Goal: Task Accomplishment & Management: Use online tool/utility

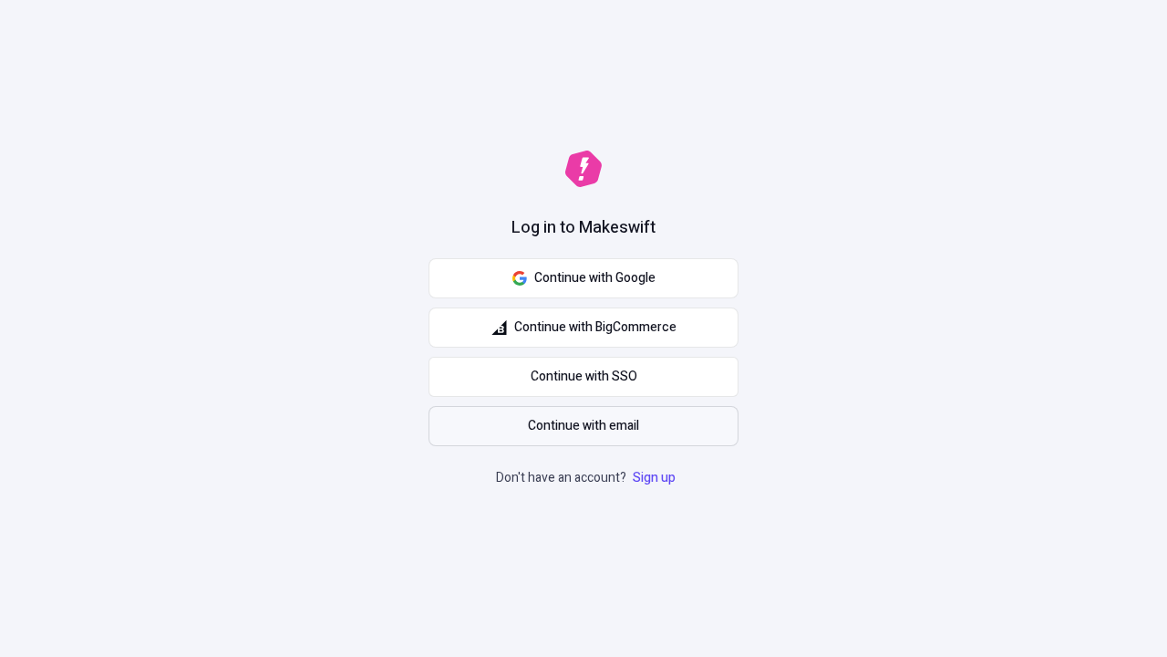
click at [584, 426] on span "Continue with email" at bounding box center [583, 426] width 111 height 20
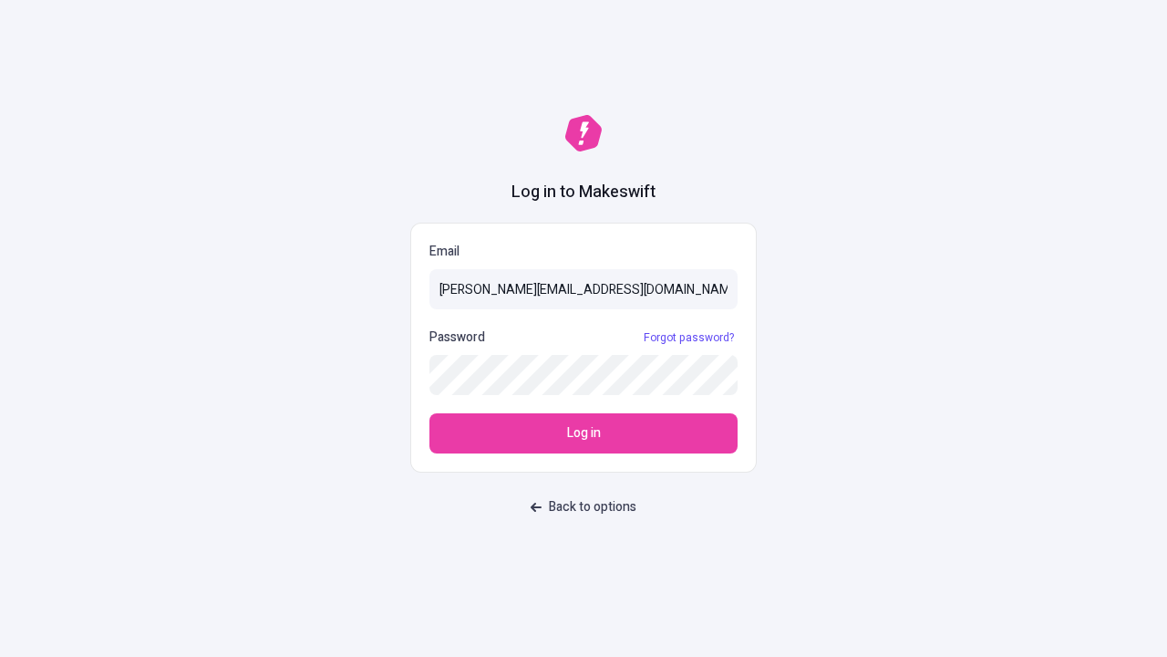
type input "[PERSON_NAME][EMAIL_ADDRESS][DOMAIN_NAME]"
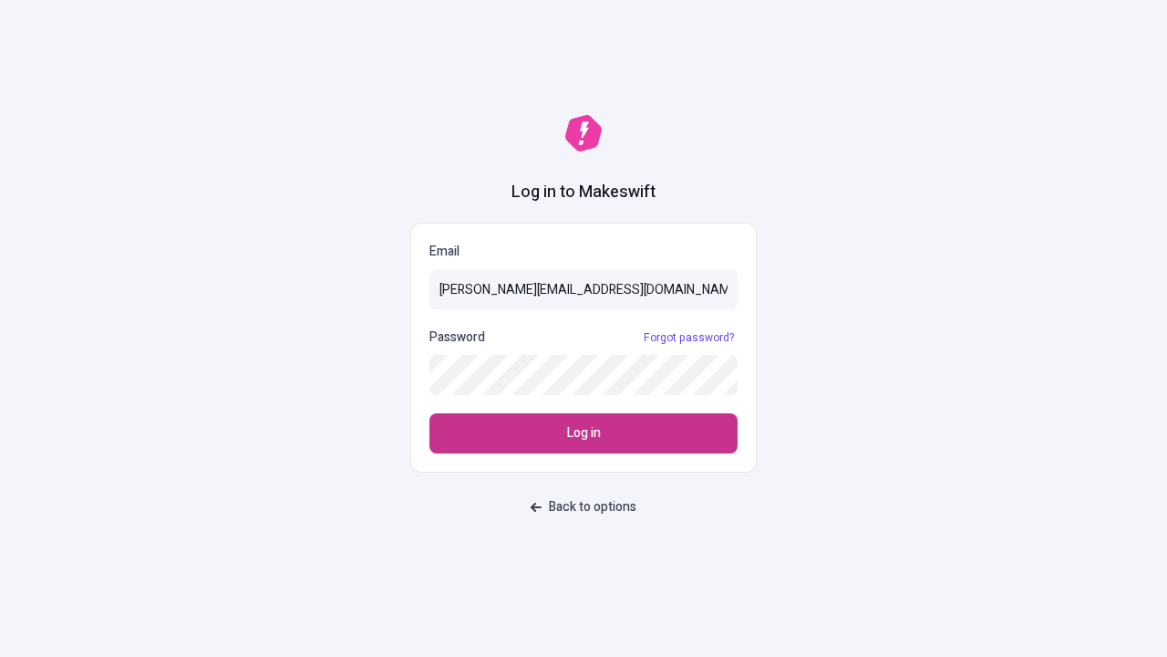
click at [584, 433] on span "Log in" at bounding box center [584, 433] width 34 height 20
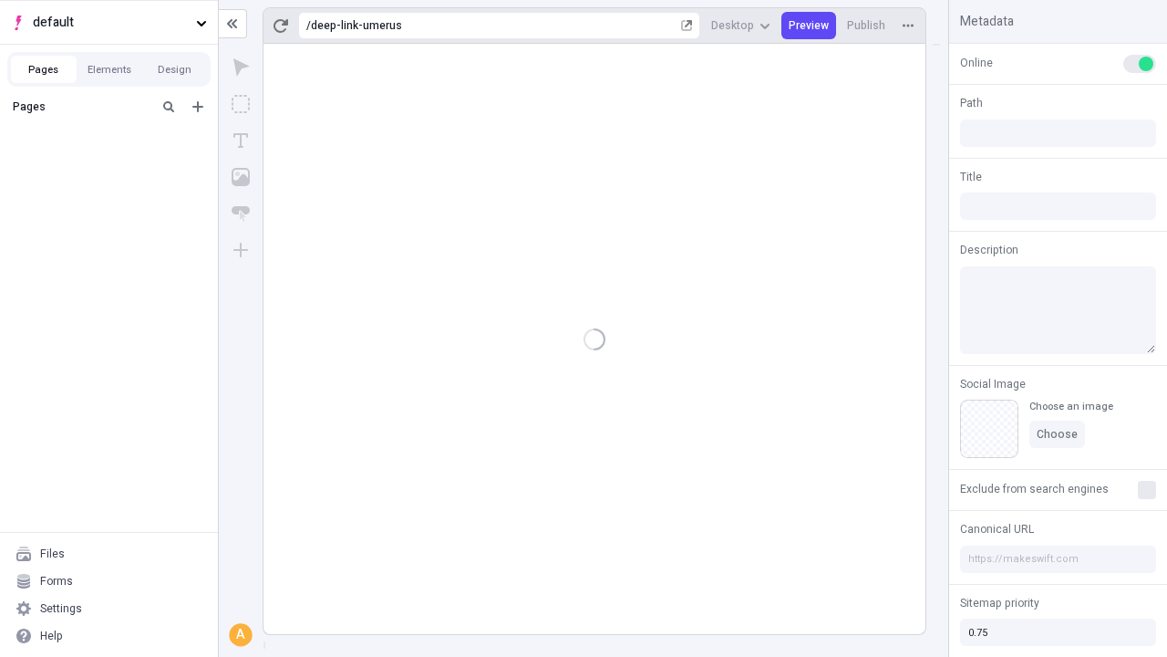
type input "/deep-link-umerus"
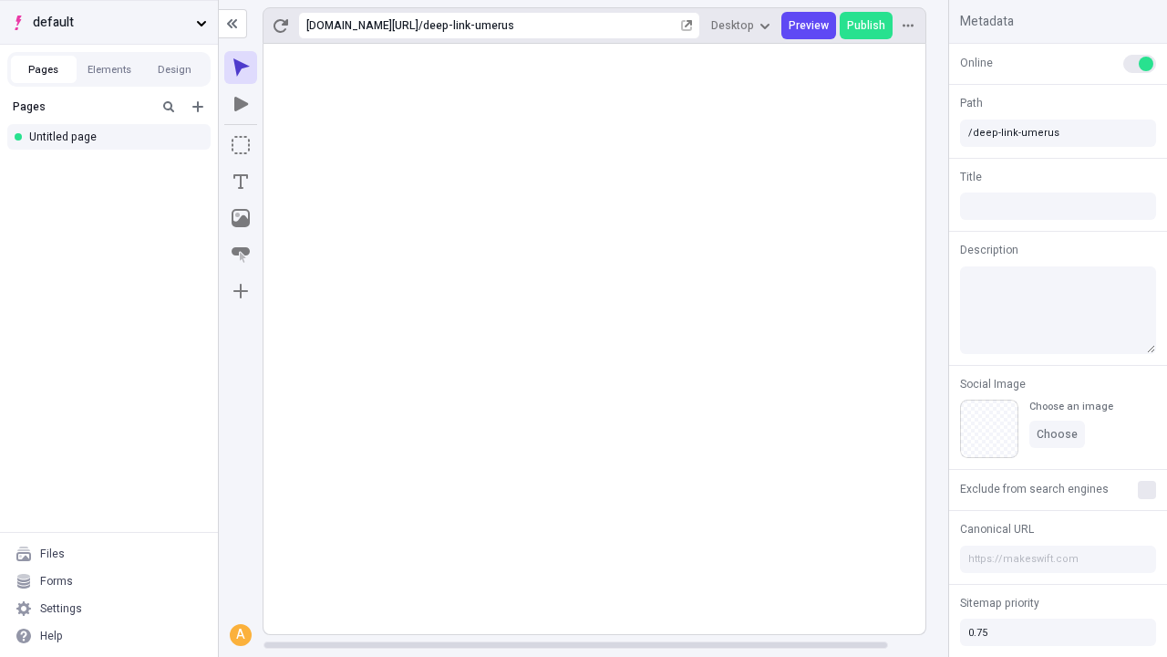
click at [109, 22] on span "default" at bounding box center [111, 23] width 156 height 20
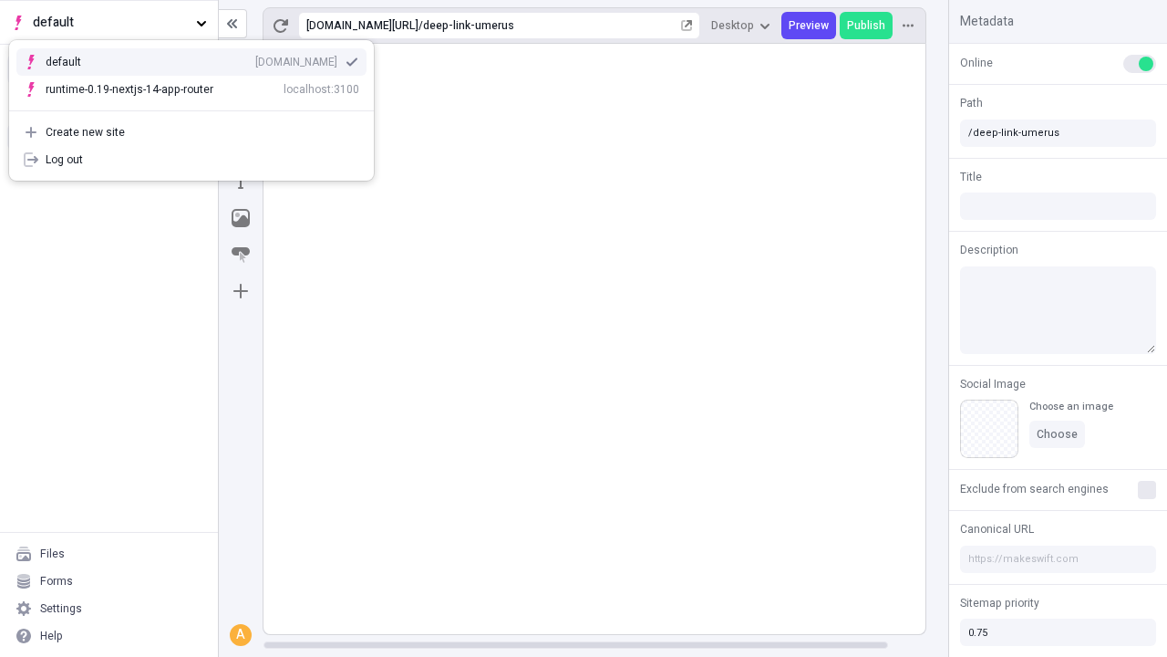
click at [255, 58] on div "[DOMAIN_NAME]" at bounding box center [296, 62] width 82 height 15
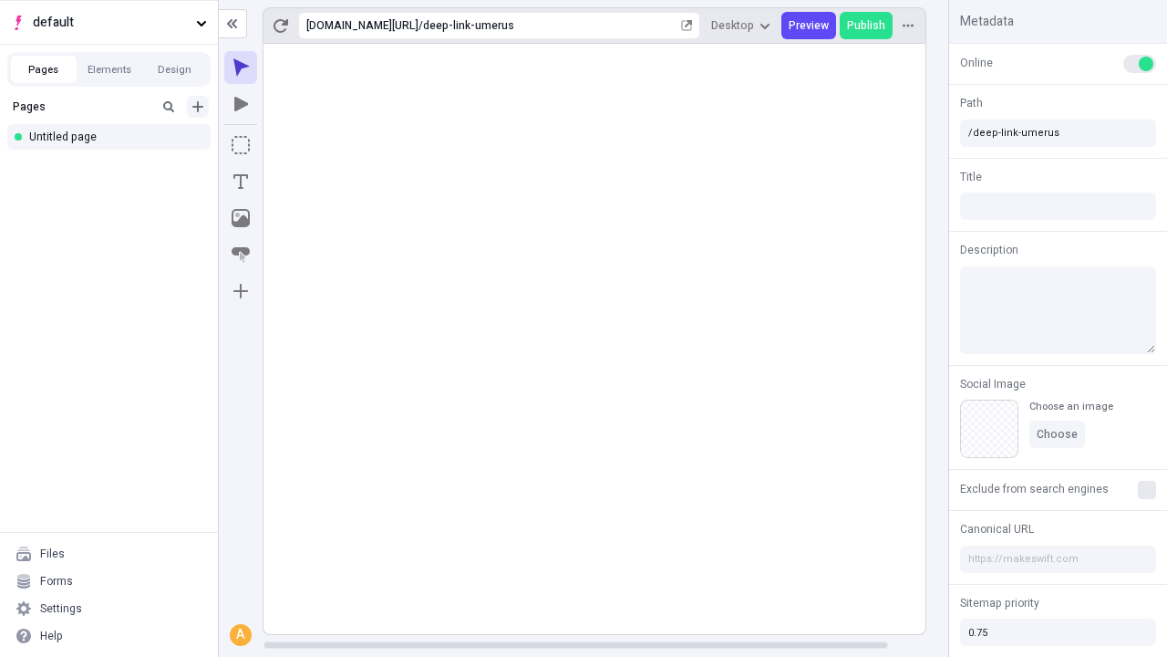
click at [198, 107] on icon "Add new" at bounding box center [197, 106] width 11 height 11
click at [114, 166] on div "Blank page" at bounding box center [113, 165] width 175 height 27
type input "/deep-link-tactus"
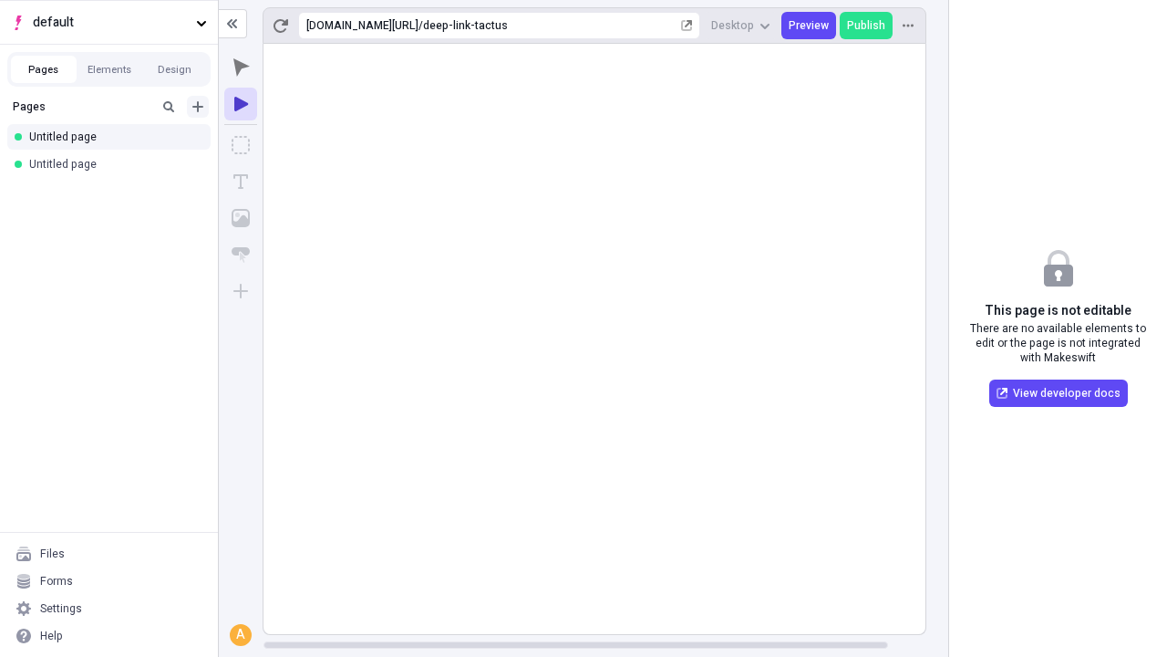
click at [198, 107] on icon "Add new" at bounding box center [197, 106] width 11 height 11
click at [114, 166] on div "Blank page" at bounding box center [113, 169] width 175 height 27
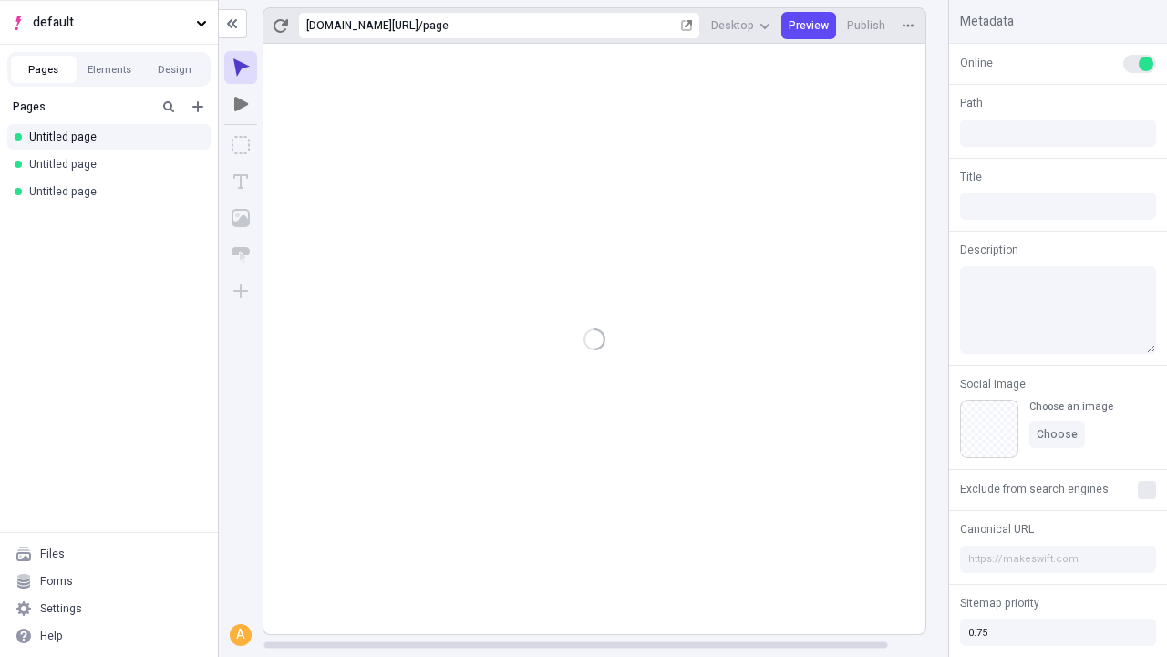
type input "/page"
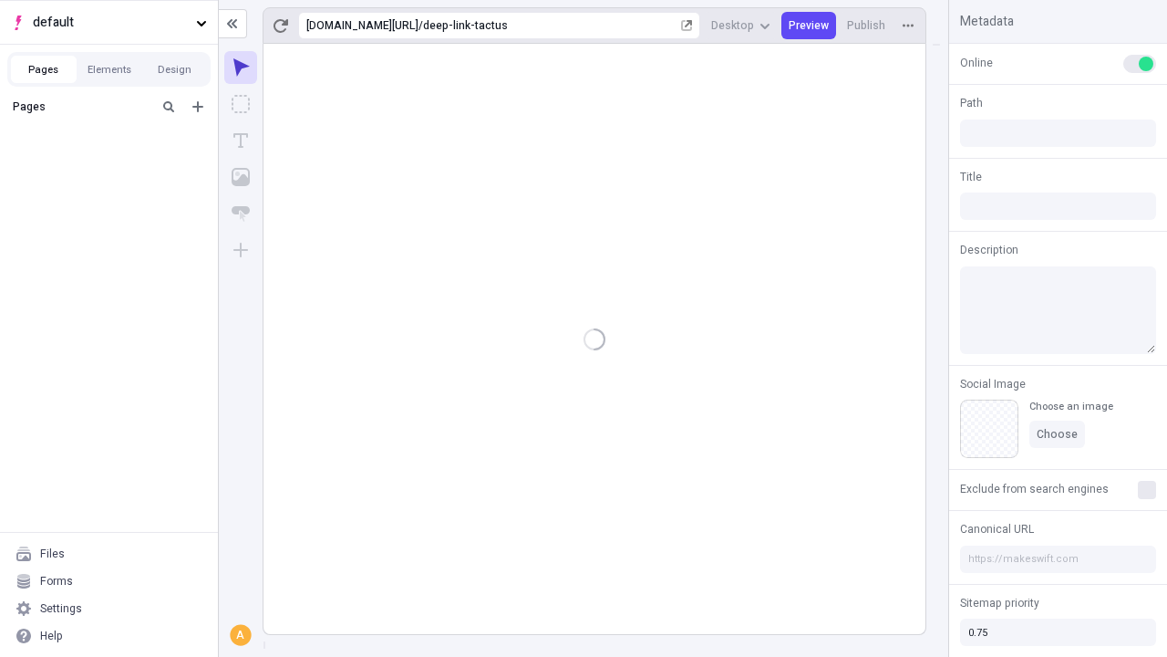
type input "/deep-link-tactus"
